Goal: Information Seeking & Learning: Find contact information

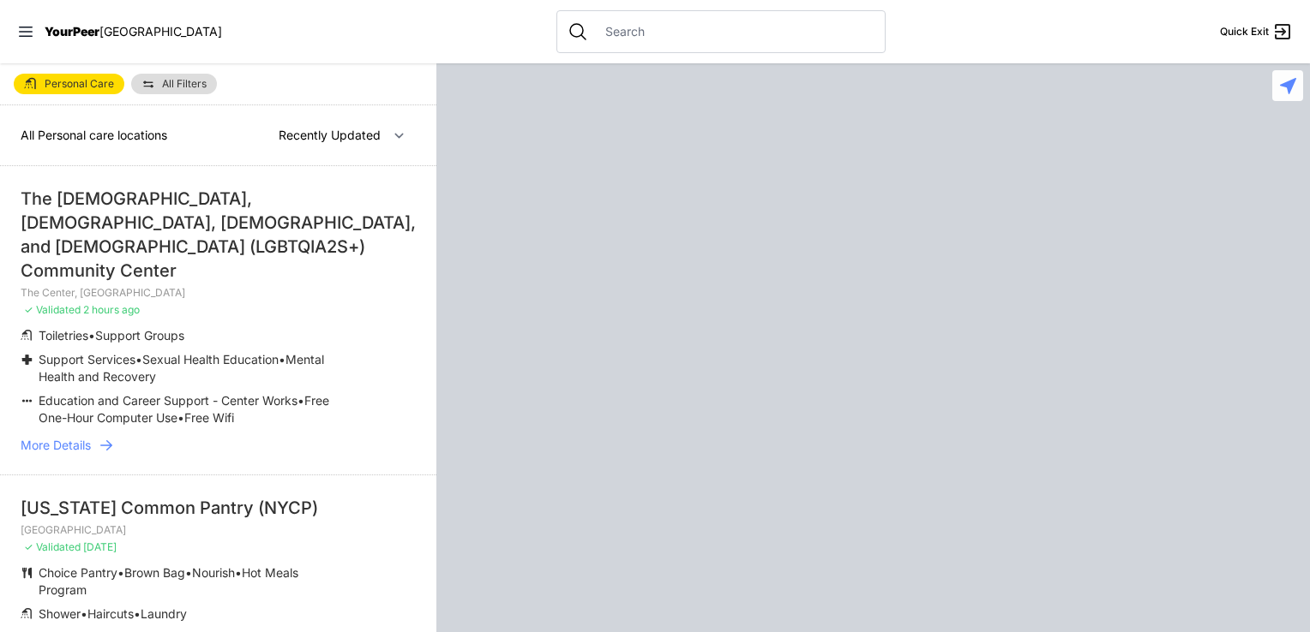
select select "recentlyUpdated"
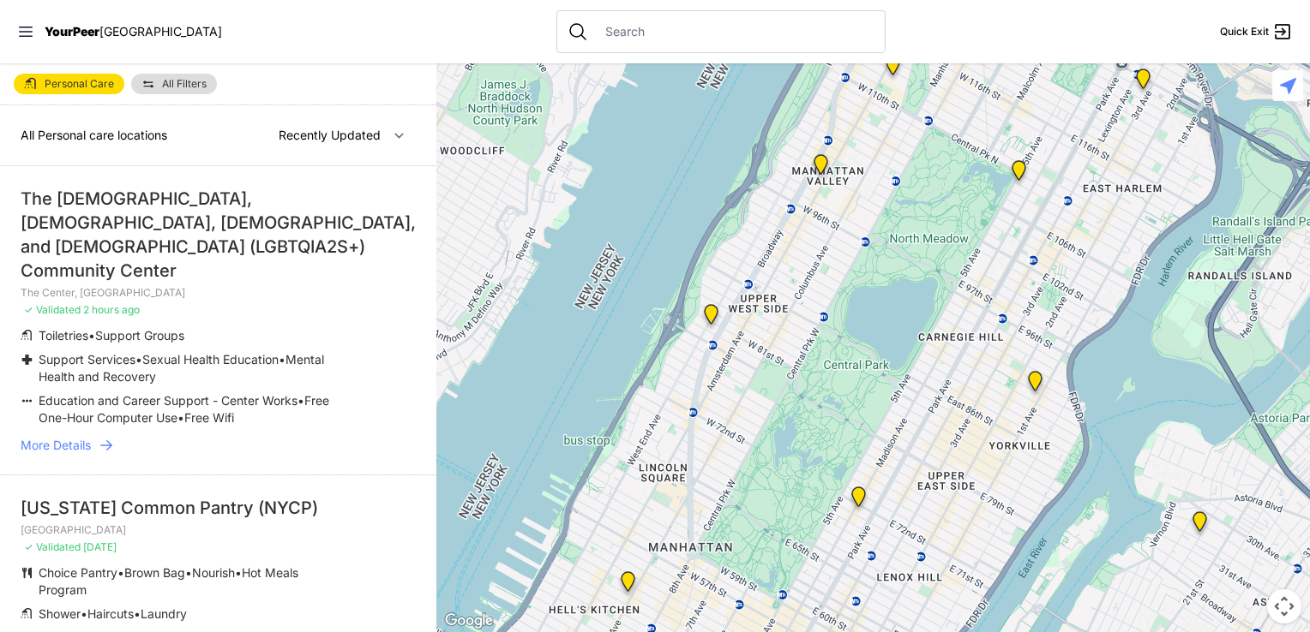
click at [106, 388] on li "The [DEMOGRAPHIC_DATA], [DEMOGRAPHIC_DATA], [DEMOGRAPHIC_DATA], and [DEMOGRAPHI…" at bounding box center [218, 320] width 436 height 309
click at [106, 437] on icon at bounding box center [106, 445] width 17 height 17
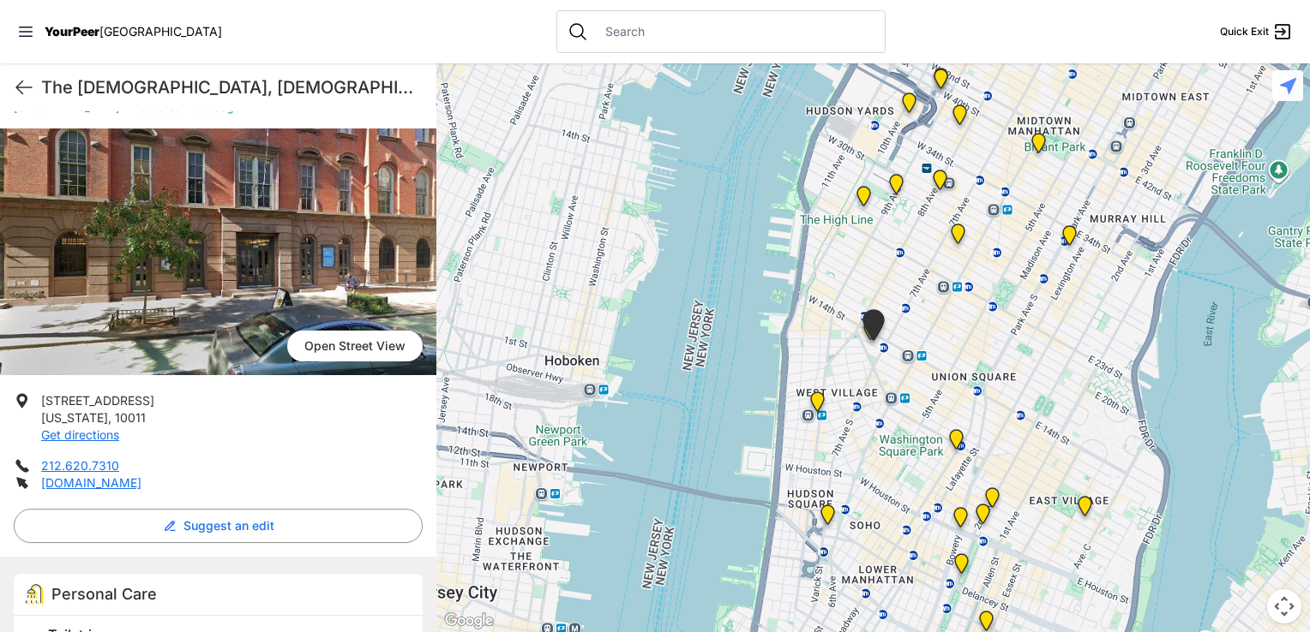
scroll to position [160, 0]
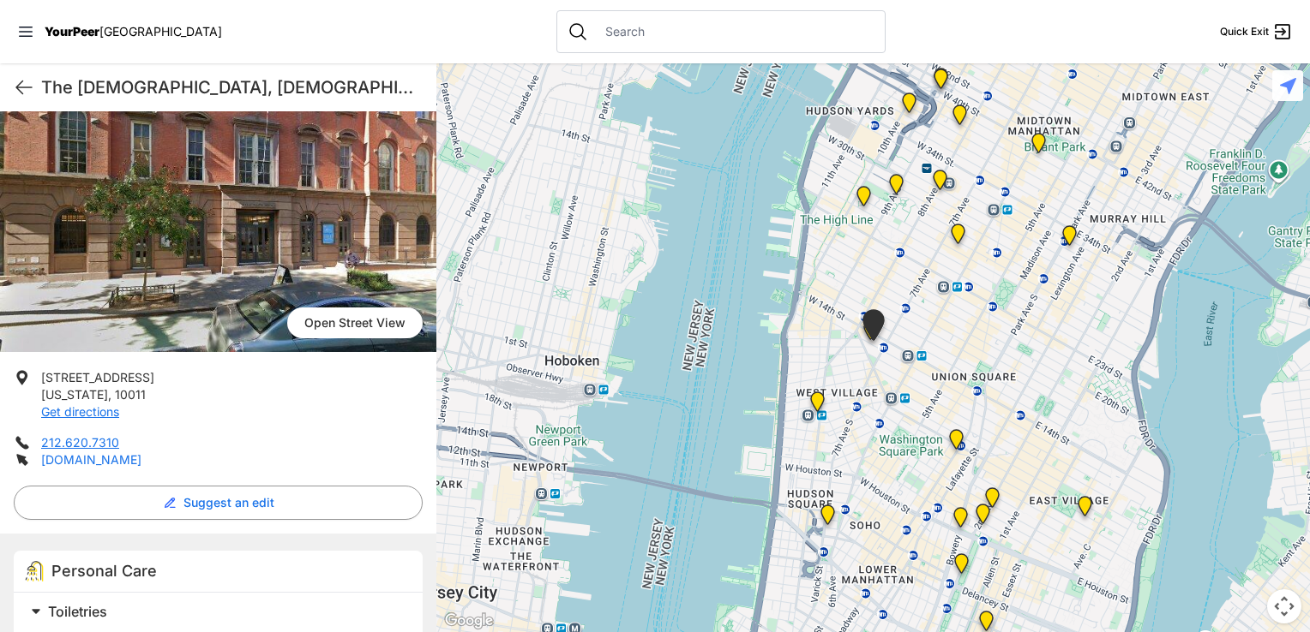
click at [105, 453] on link "[DOMAIN_NAME]" at bounding box center [91, 460] width 100 height 15
click at [1022, 87] on div at bounding box center [872, 347] width 873 height 569
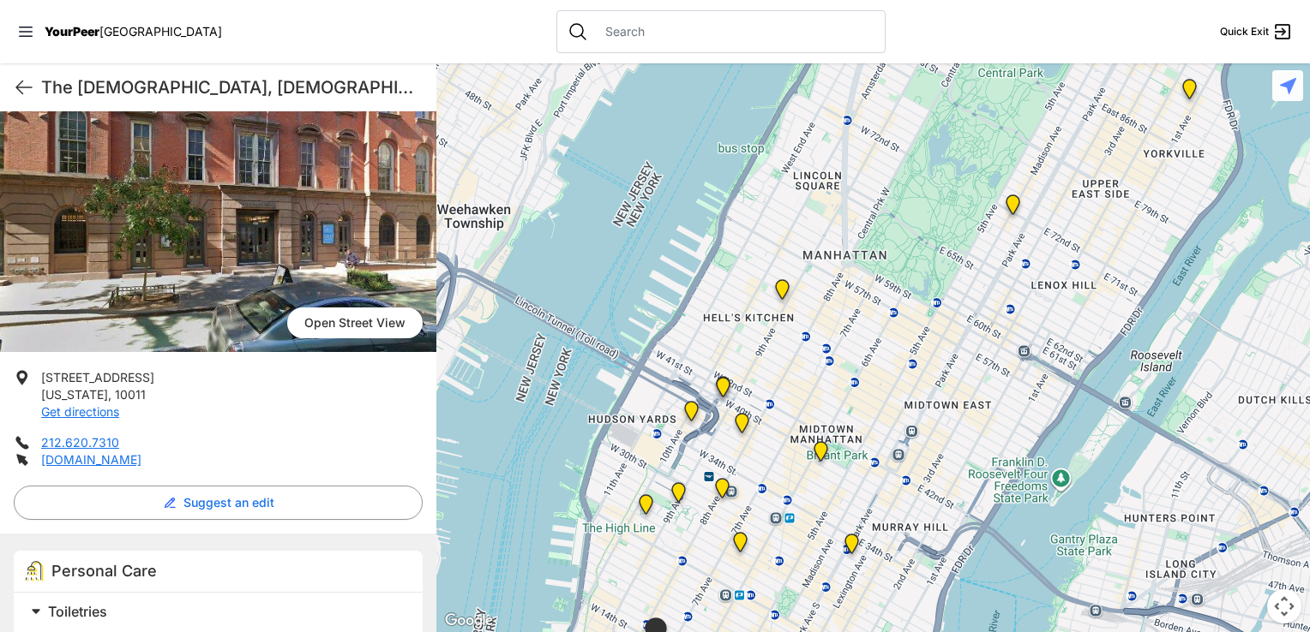
drag, startPoint x: 1019, startPoint y: 93, endPoint x: 783, endPoint y: 423, distance: 405.5
click at [783, 423] on div at bounding box center [872, 347] width 873 height 569
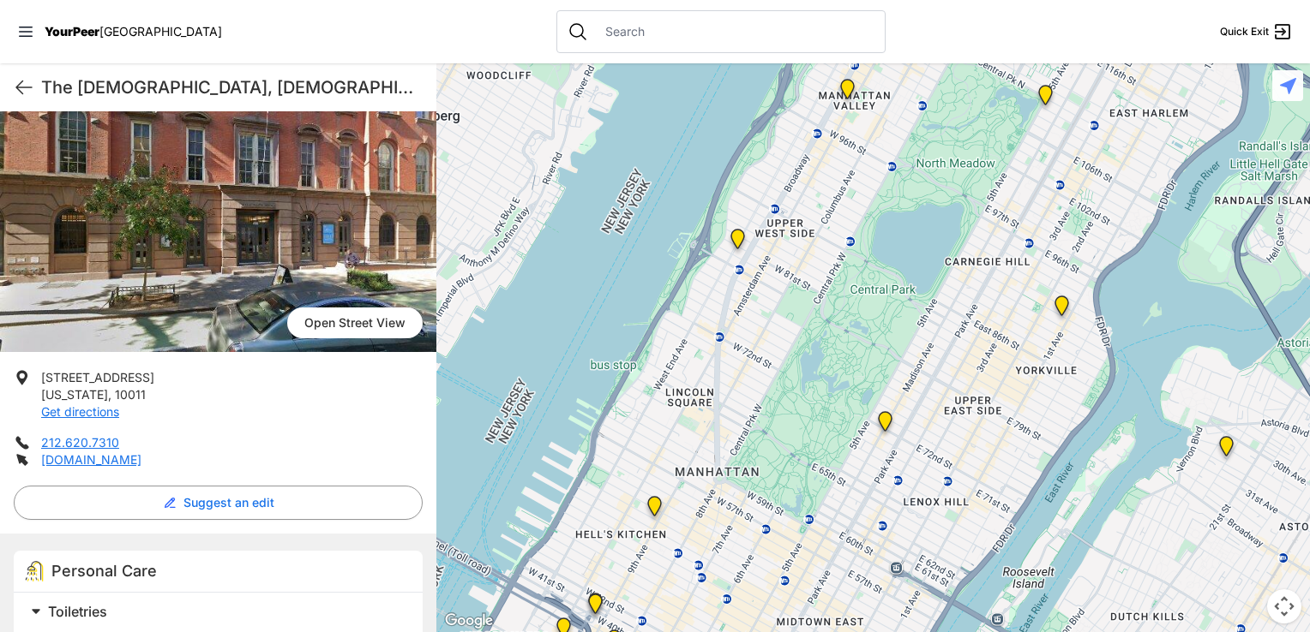
drag, startPoint x: 1147, startPoint y: 184, endPoint x: 1016, endPoint y: 405, distance: 256.6
click at [1016, 405] on div at bounding box center [872, 347] width 873 height 569
click at [1052, 303] on img "Avenue Church" at bounding box center [1061, 309] width 21 height 27
click at [1063, 306] on img "Avenue Church" at bounding box center [1061, 309] width 21 height 27
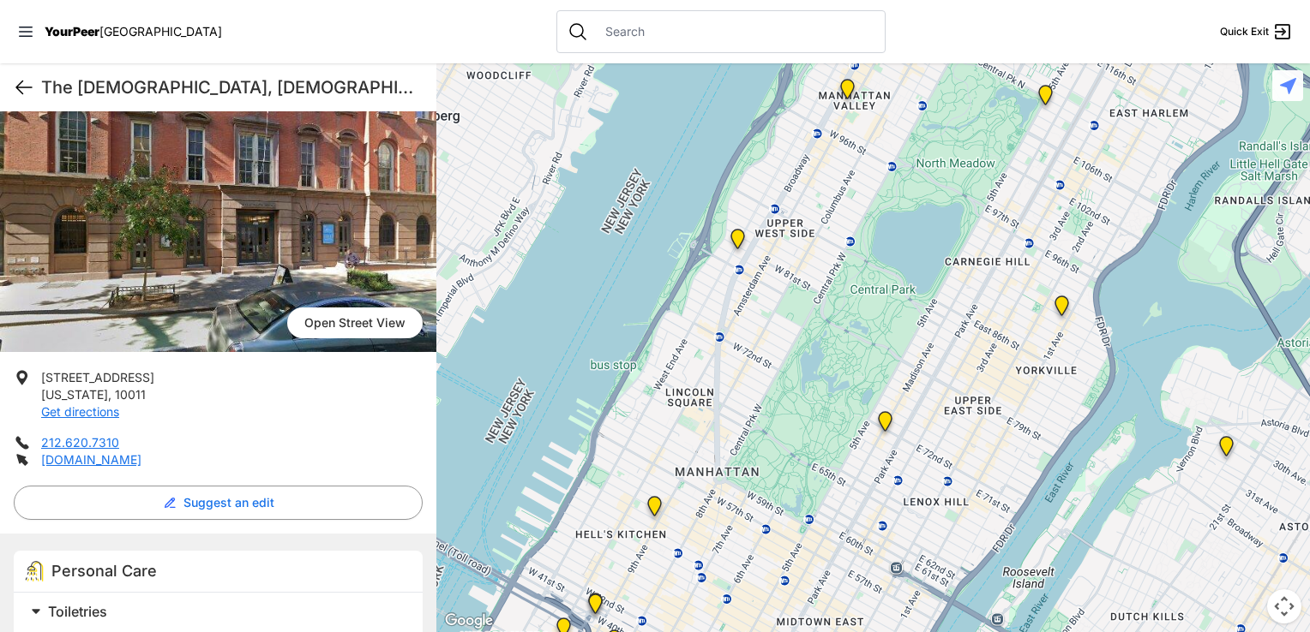
click at [22, 77] on icon at bounding box center [24, 87] width 21 height 21
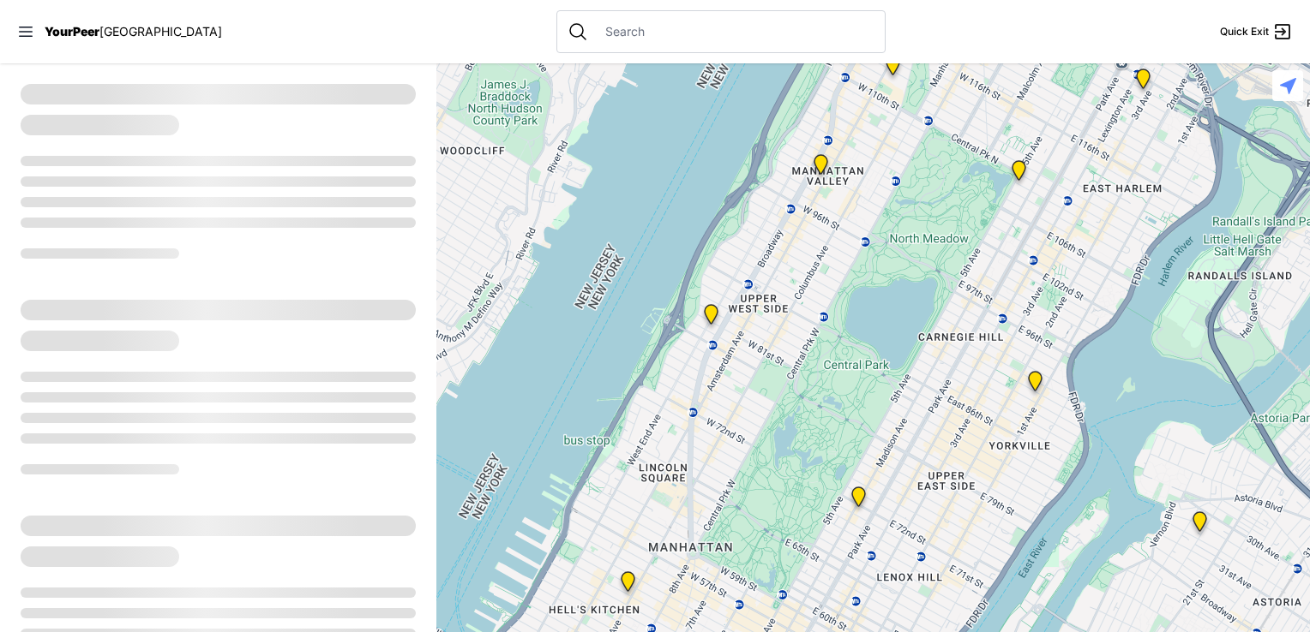
select select "recentlyUpdated"
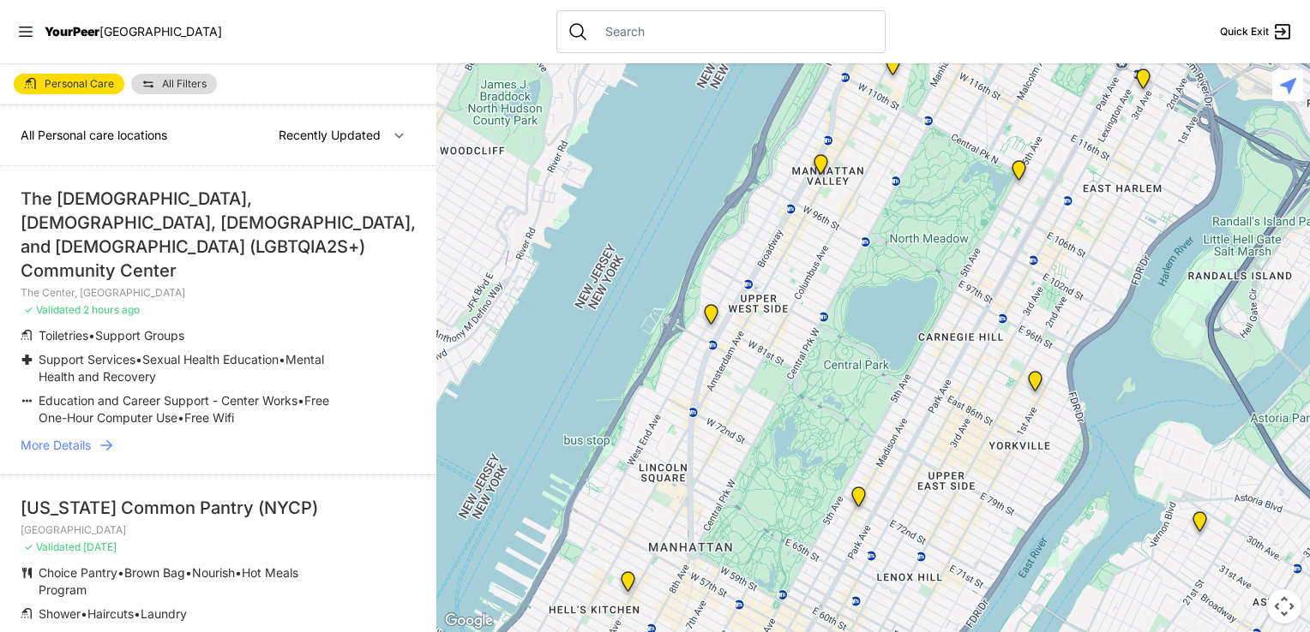
click at [1018, 164] on img "Manhattan" at bounding box center [1018, 173] width 21 height 27
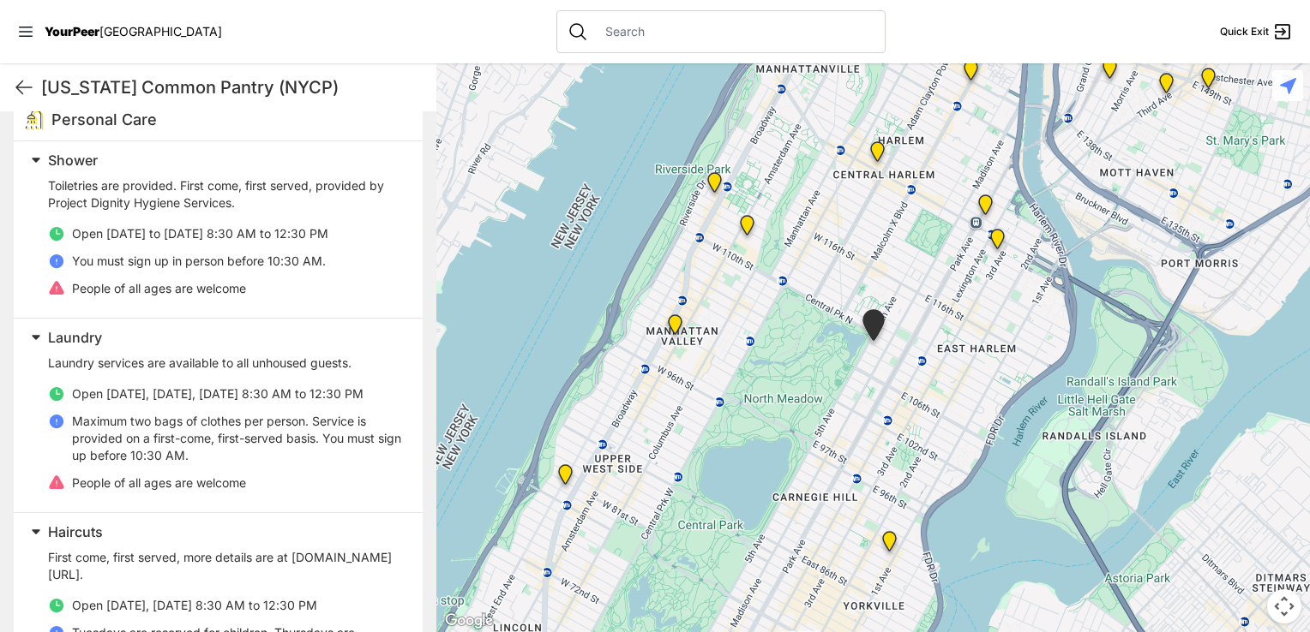
scroll to position [866, 0]
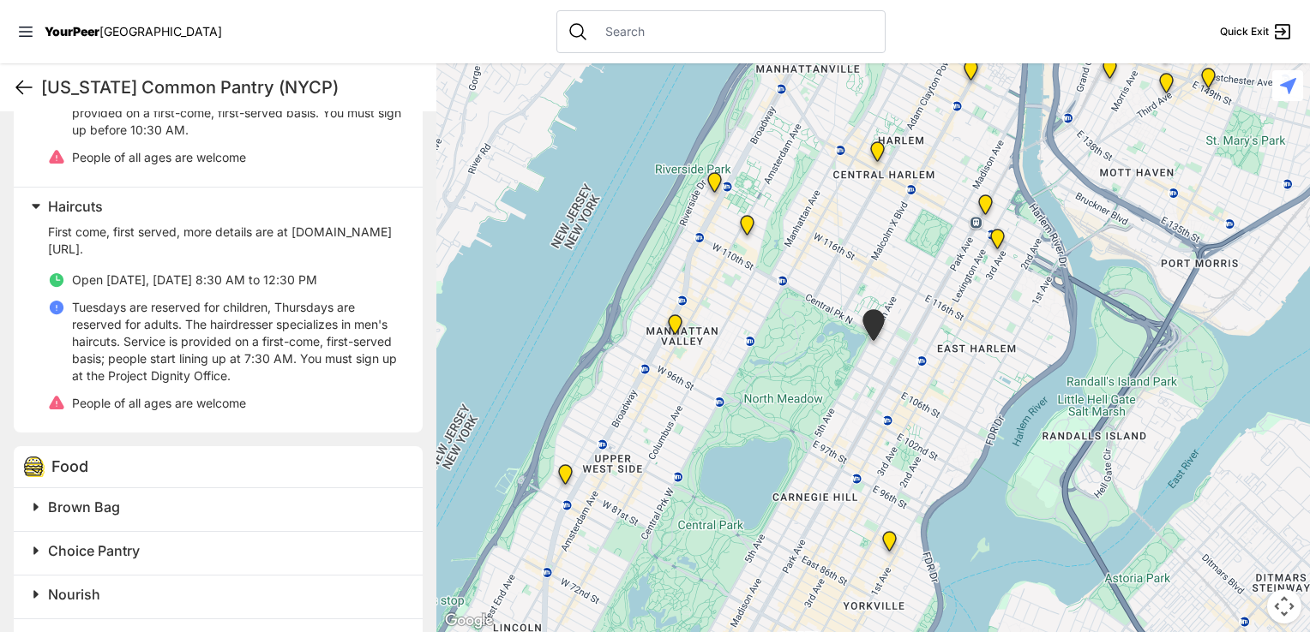
click at [22, 77] on icon at bounding box center [24, 87] width 21 height 21
select select "recentlyUpdated"
